Goal: Information Seeking & Learning: Find specific fact

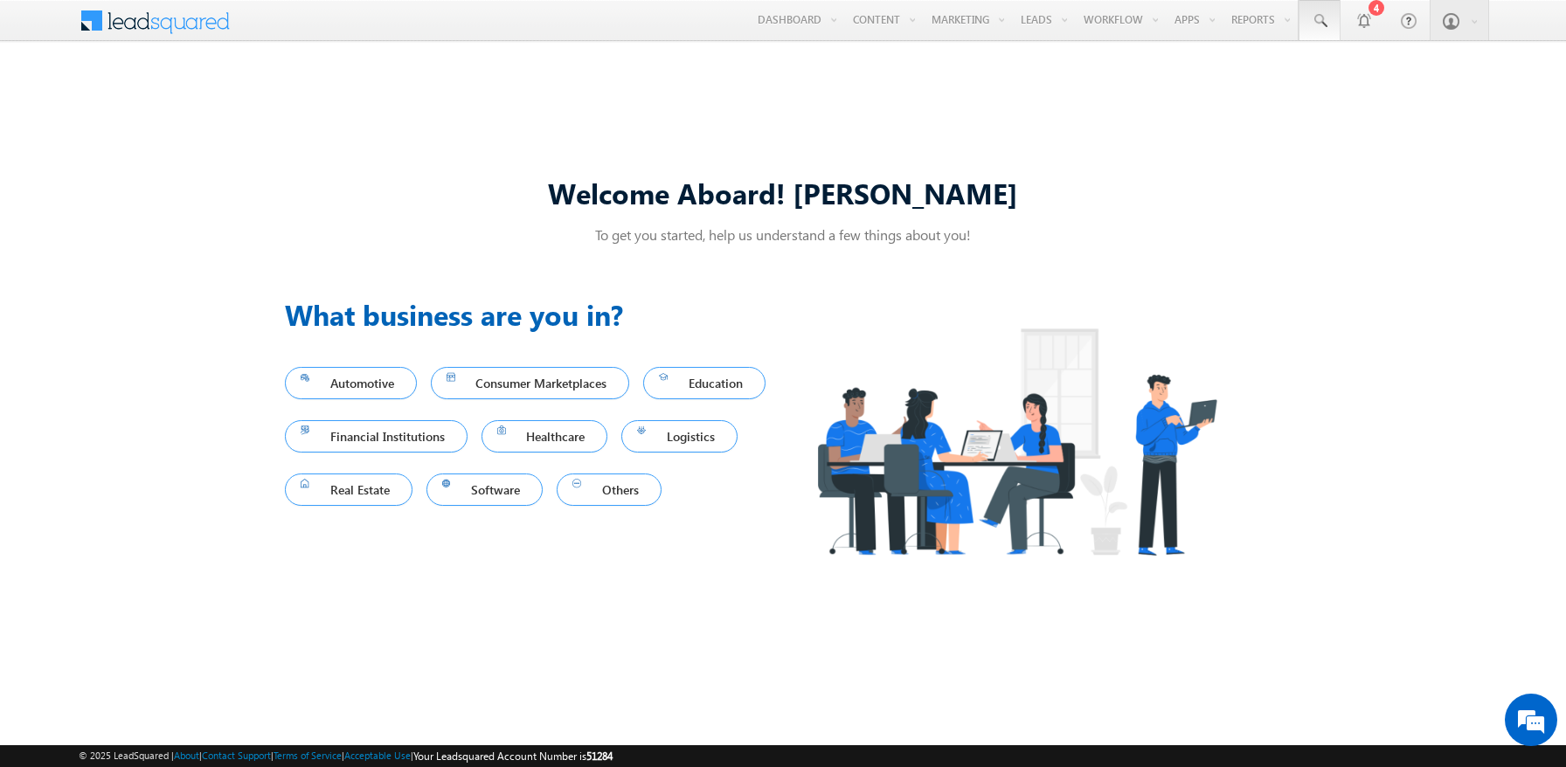
click at [1320, 21] on span at bounding box center [1319, 20] width 17 height 17
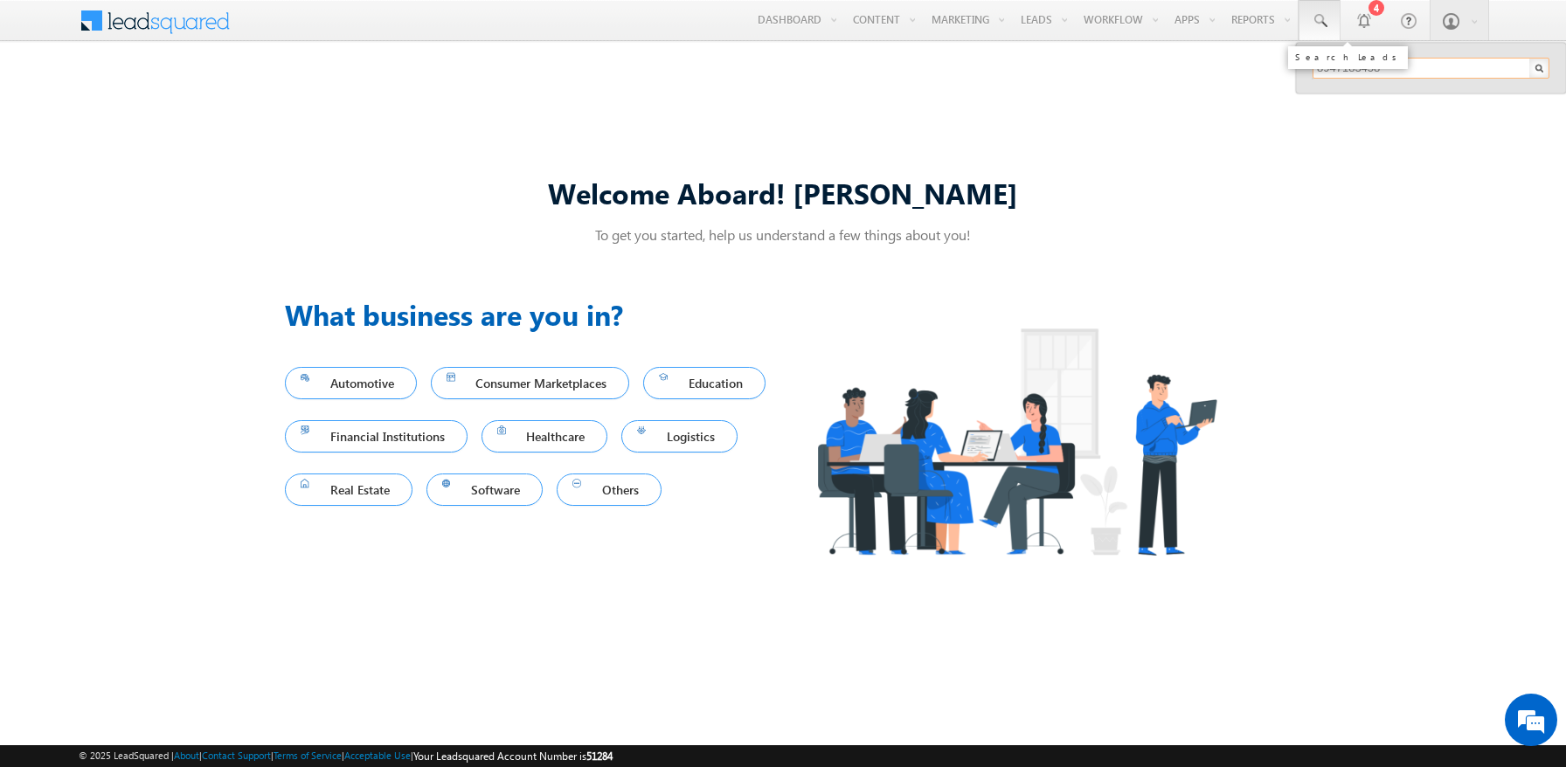
type input "8947183458"
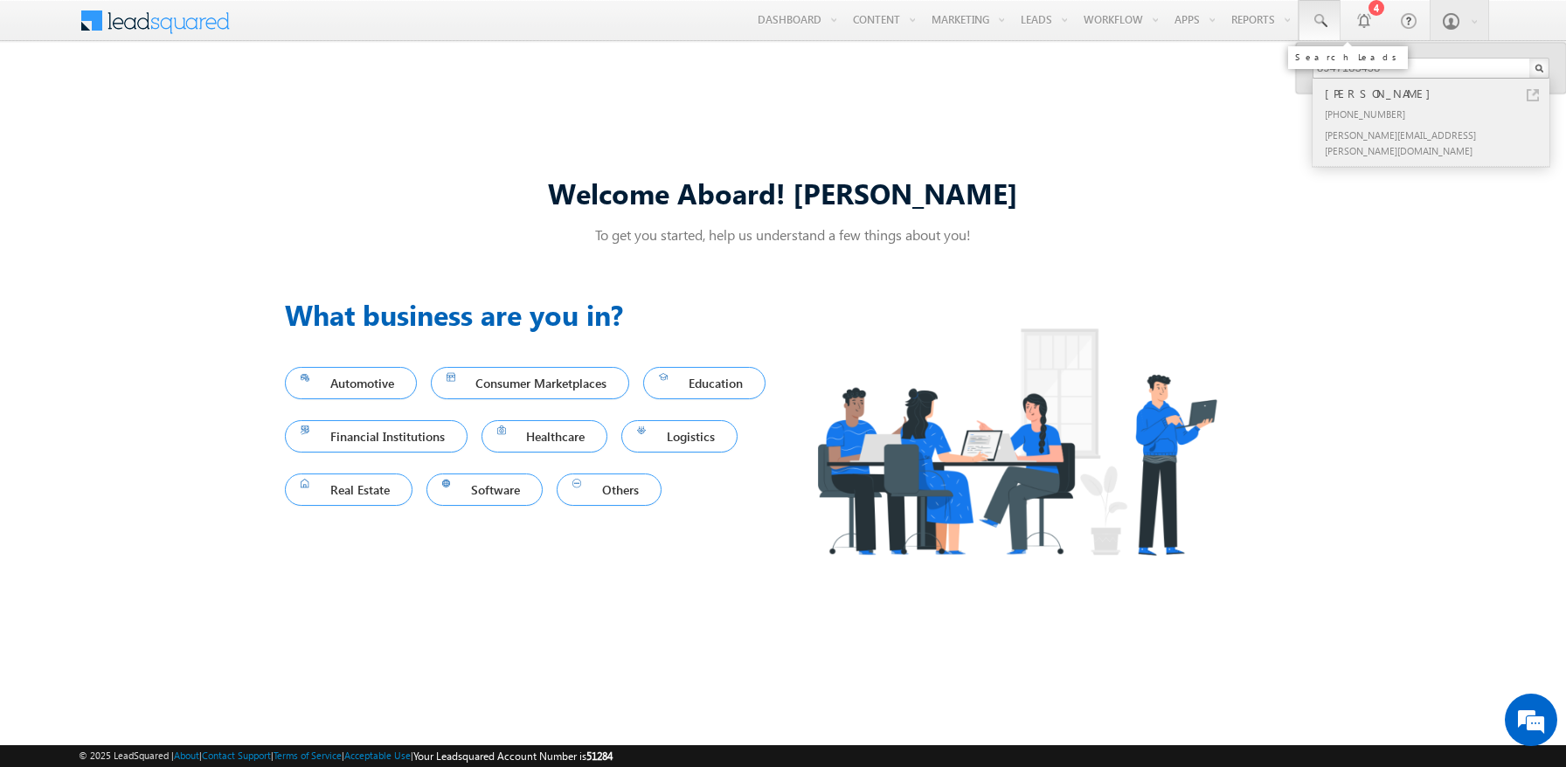
click at [1439, 94] on div "[PERSON_NAME]" at bounding box center [1439, 93] width 234 height 19
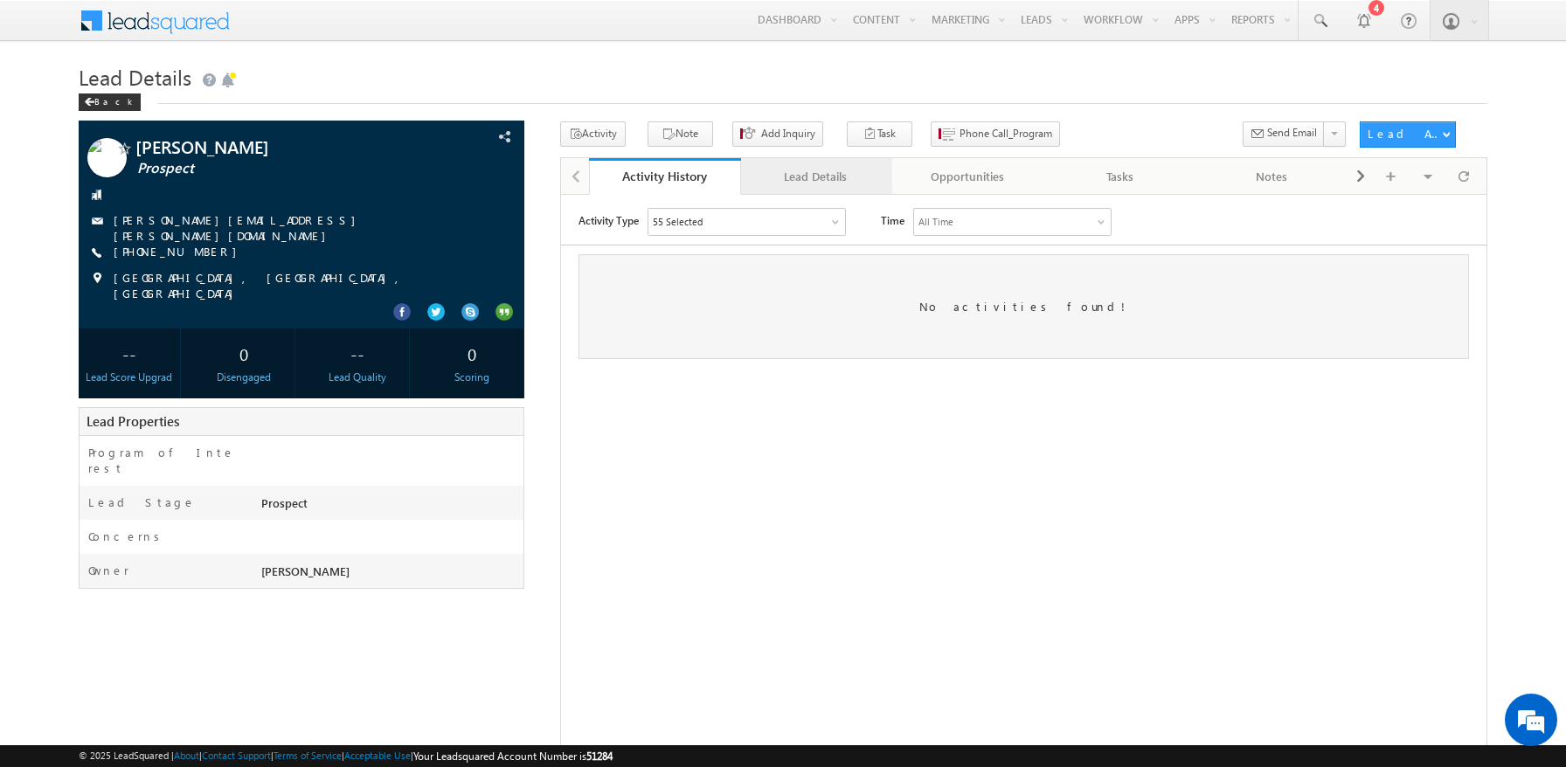
click at [816, 177] on div "Lead Details" at bounding box center [816, 176] width 122 height 21
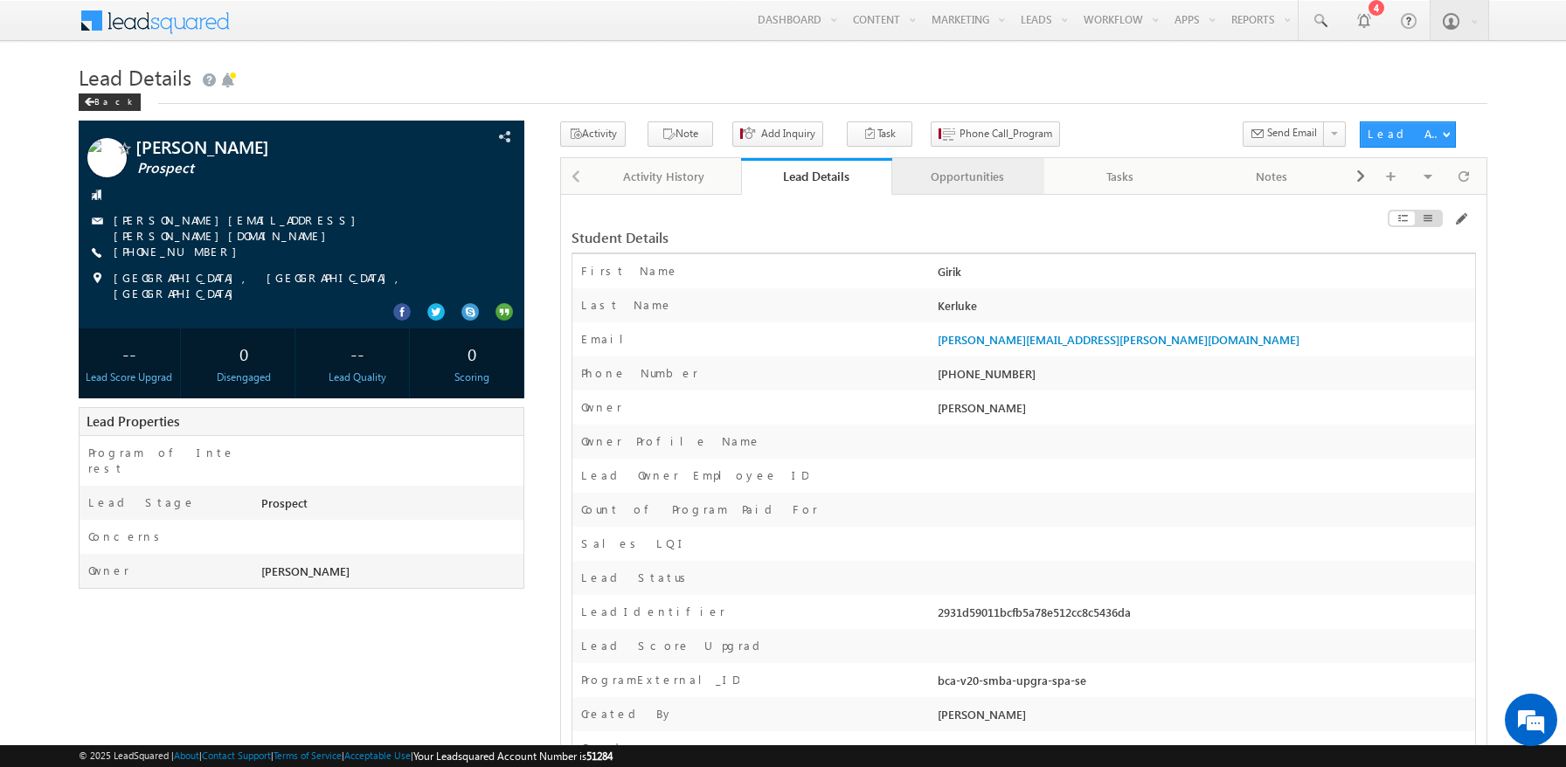
click at [968, 177] on div "Opportunities" at bounding box center [967, 176] width 122 height 21
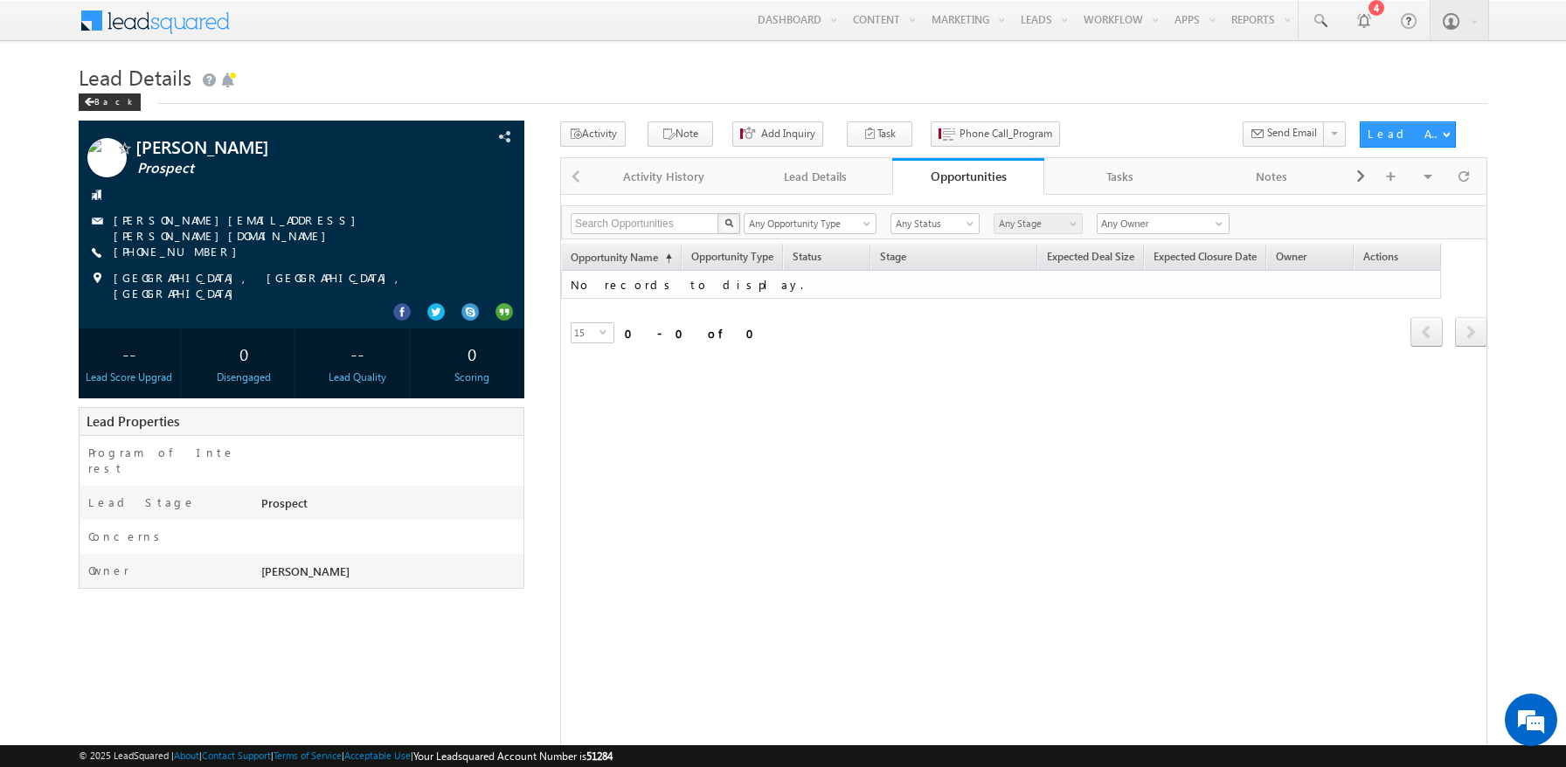
click at [166, 18] on span at bounding box center [166, 18] width 127 height 31
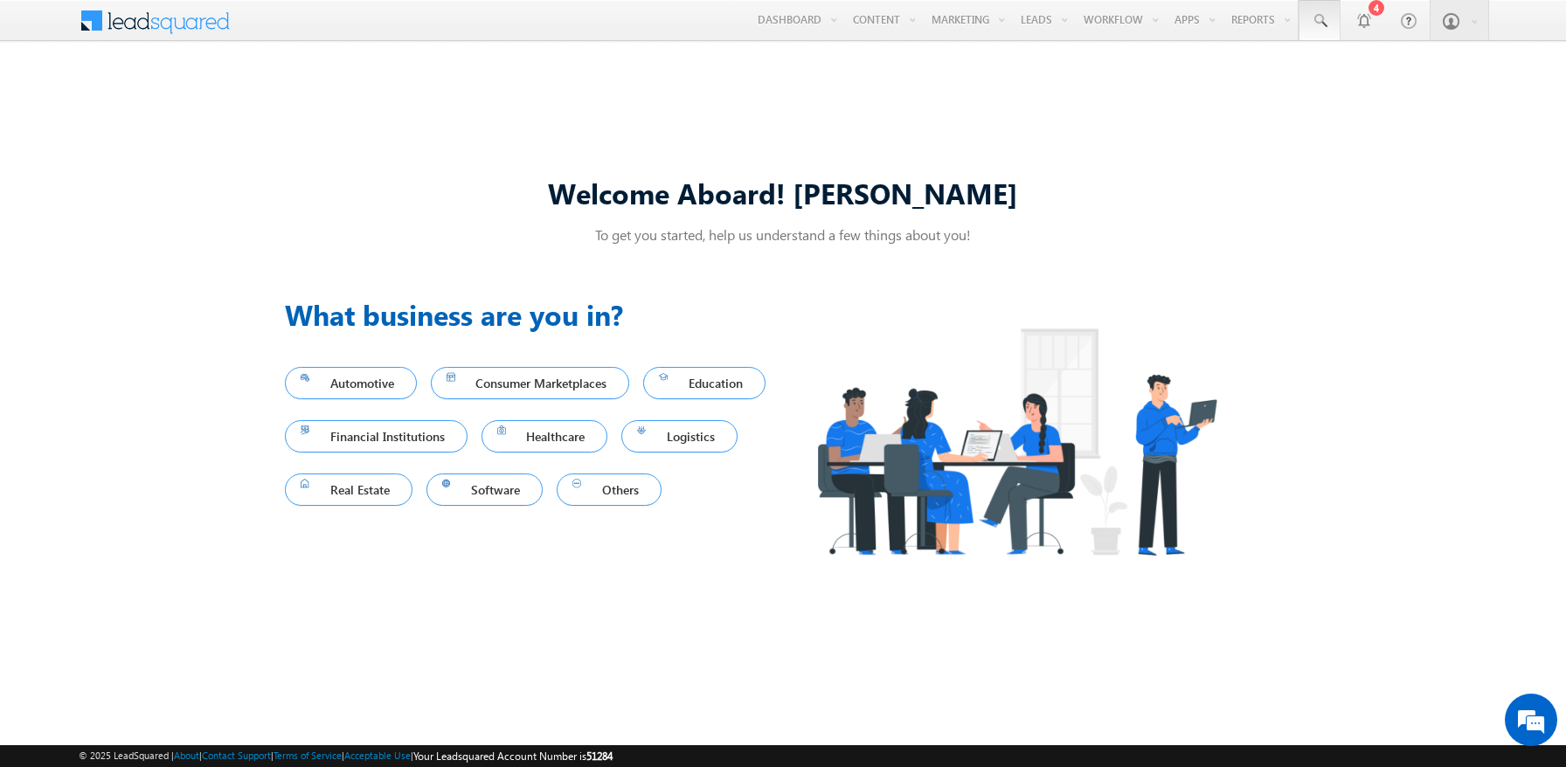
click at [1320, 21] on span at bounding box center [1319, 20] width 17 height 17
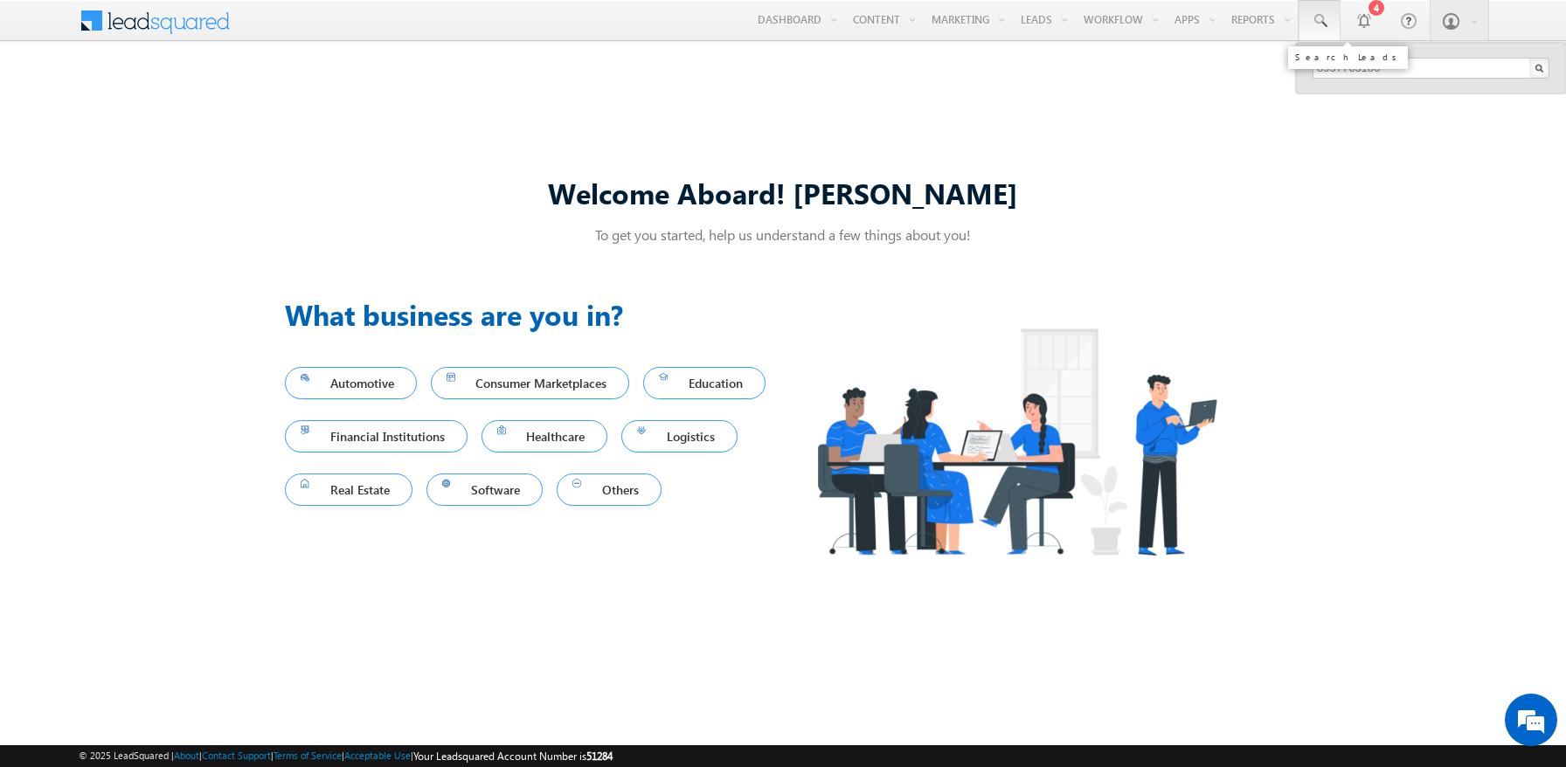
type input "8957763186"
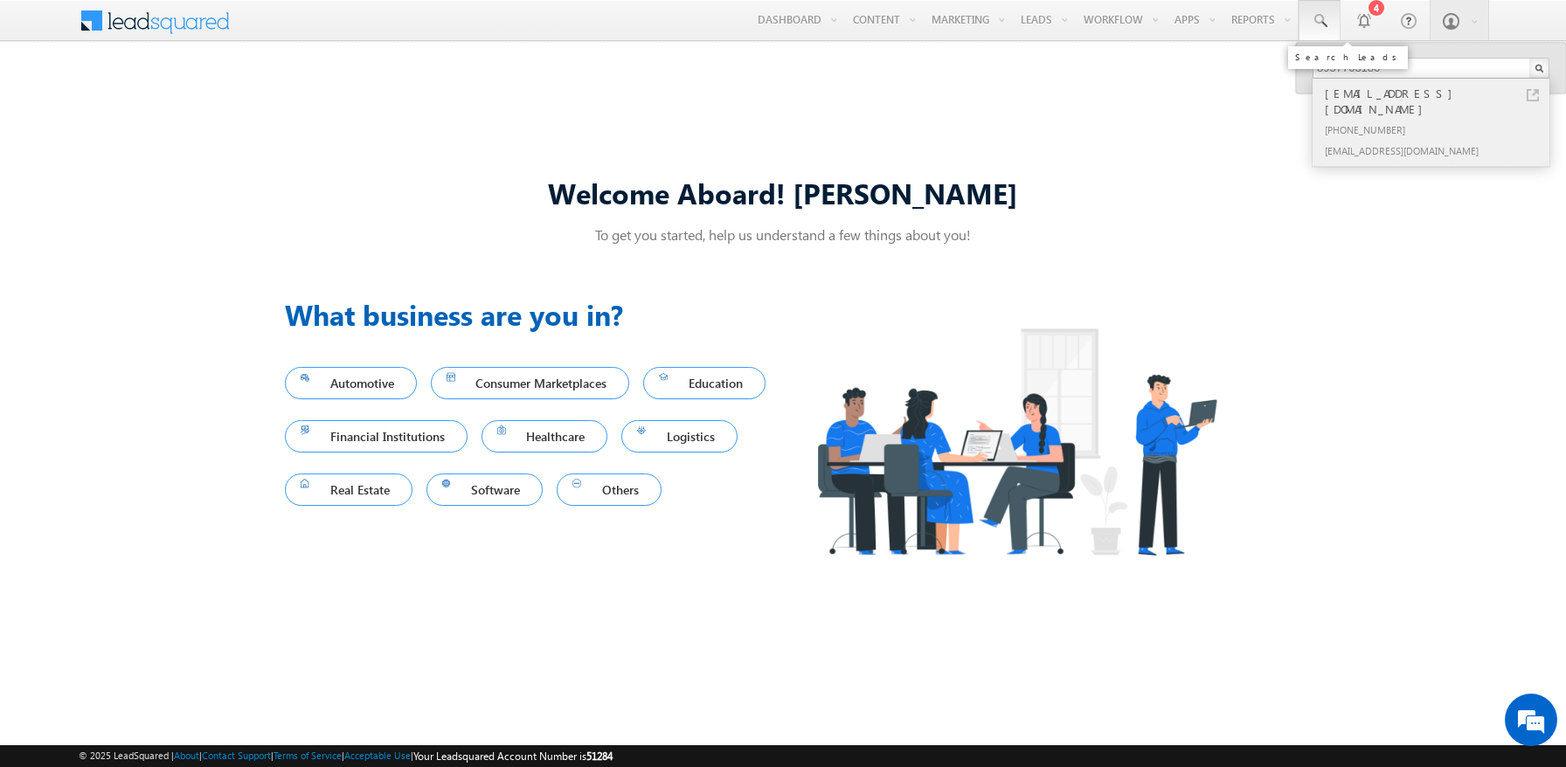
click at [1439, 119] on div "[PHONE_NUMBER]" at bounding box center [1439, 129] width 234 height 21
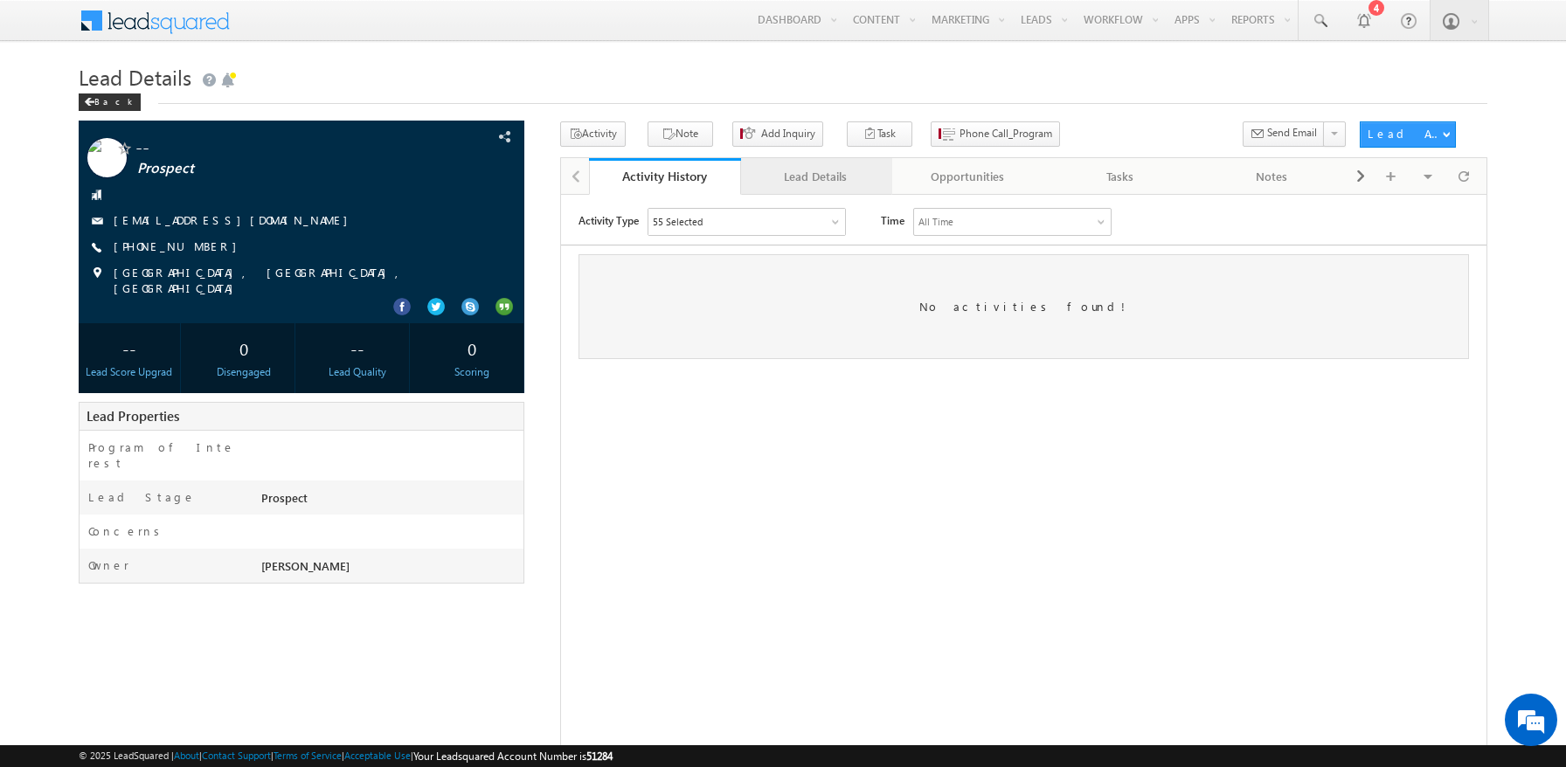
click at [816, 177] on div "Lead Details" at bounding box center [816, 176] width 122 height 21
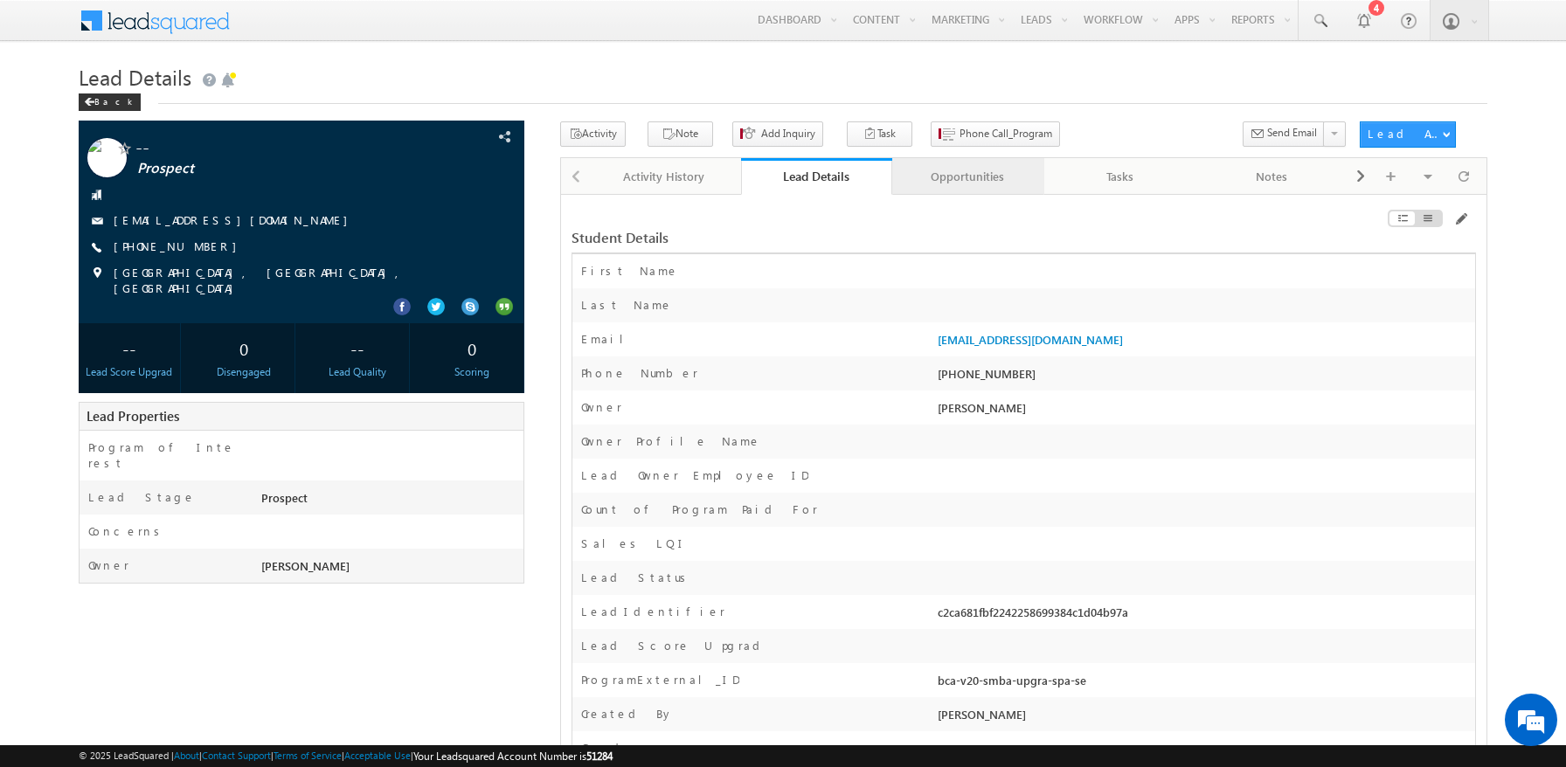
click at [968, 177] on div "Opportunities" at bounding box center [967, 176] width 122 height 21
